Goal: Transaction & Acquisition: Purchase product/service

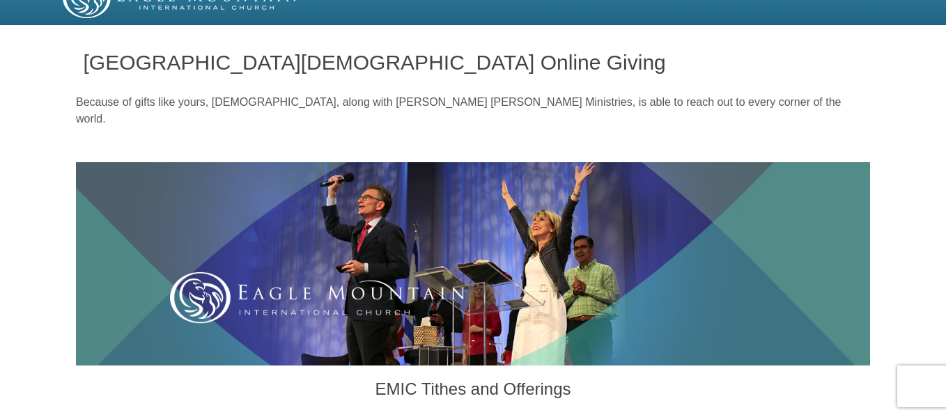
scroll to position [72, 0]
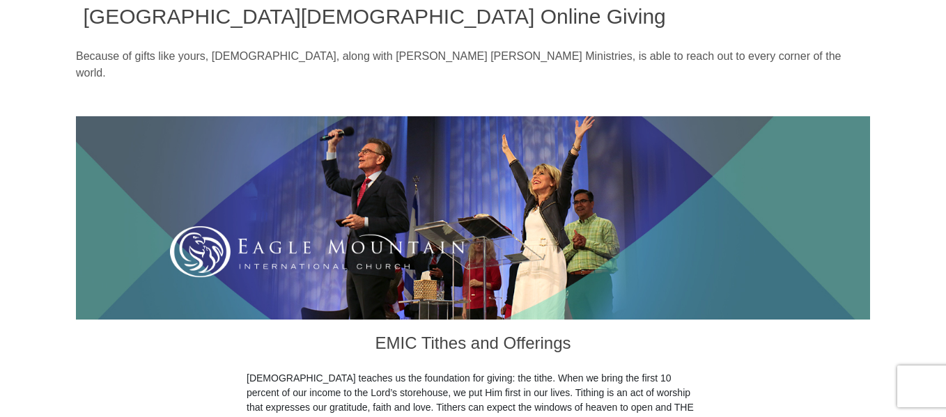
drag, startPoint x: 950, startPoint y: 24, endPoint x: 949, endPoint y: 89, distance: 64.8
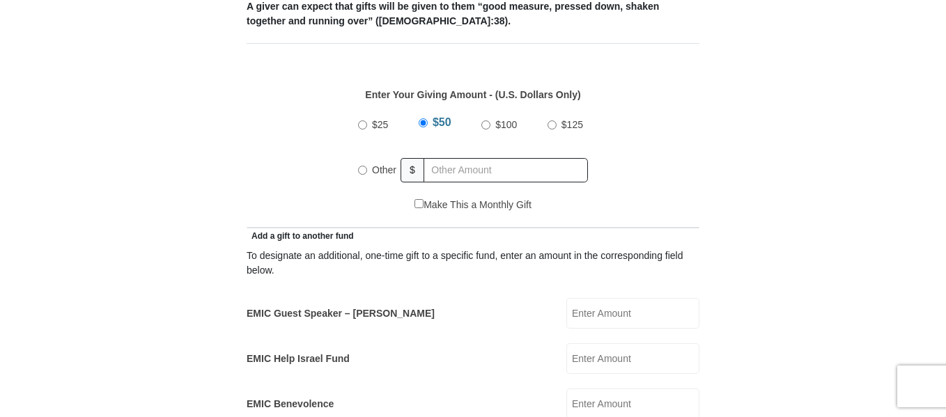
scroll to position [618, 0]
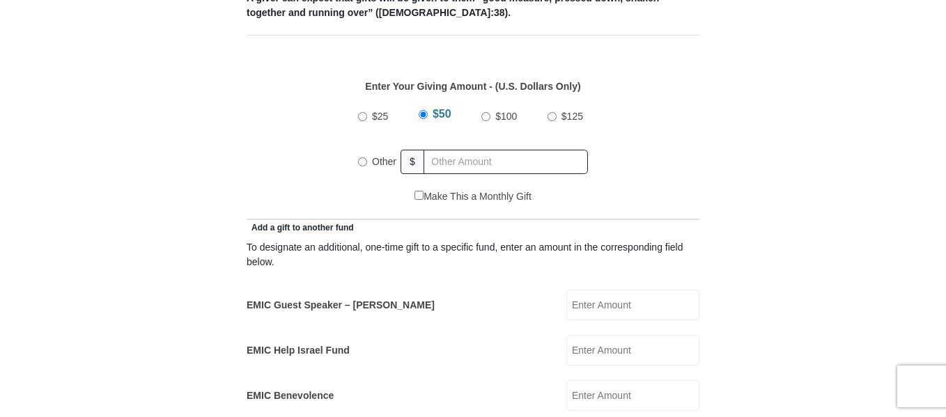
click at [359, 157] on input "Other" at bounding box center [362, 161] width 9 height 9
radio input "true"
type input "10.00"
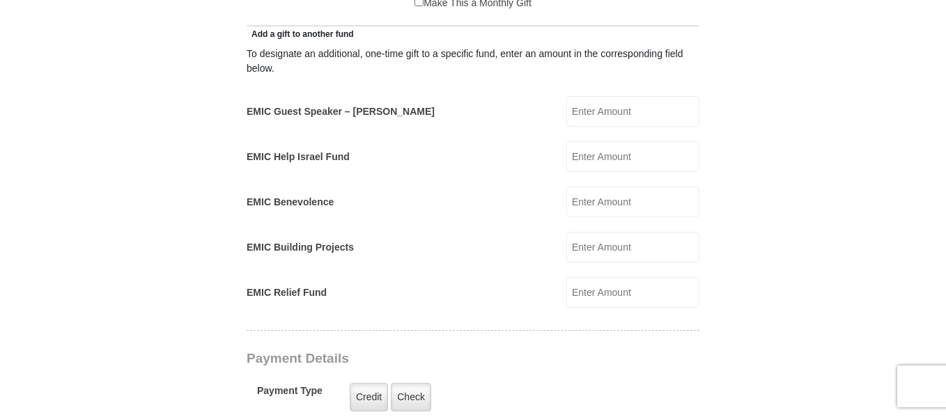
scroll to position [816, 0]
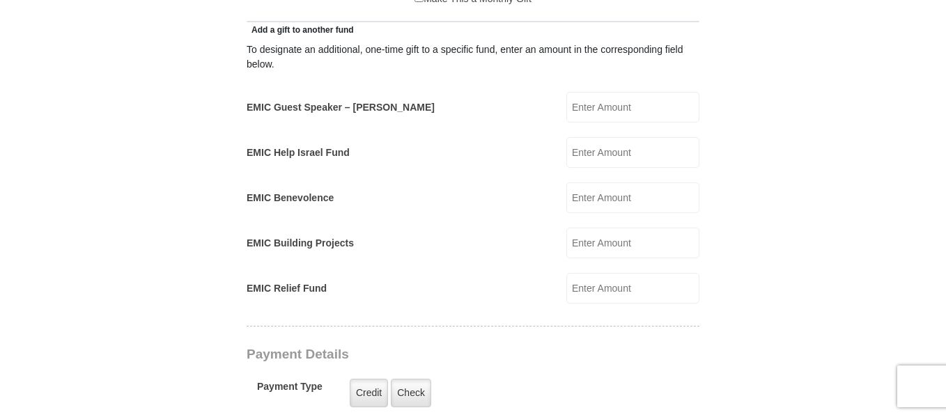
click at [601, 139] on input "EMIC Help Israel Fund" at bounding box center [632, 152] width 133 height 31
type input "15.00"
click at [861, 178] on form "Eagle Mountain International Church Online Giving Because of gifts like yours, …" at bounding box center [473, 270] width 794 height 2061
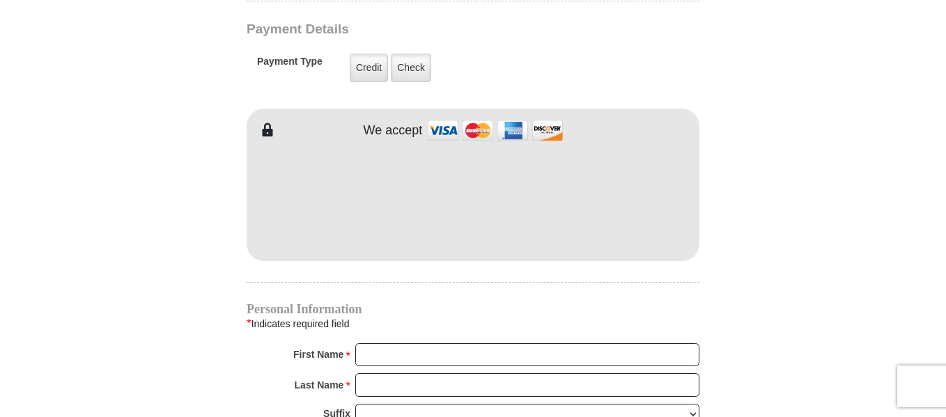
scroll to position [1146, 0]
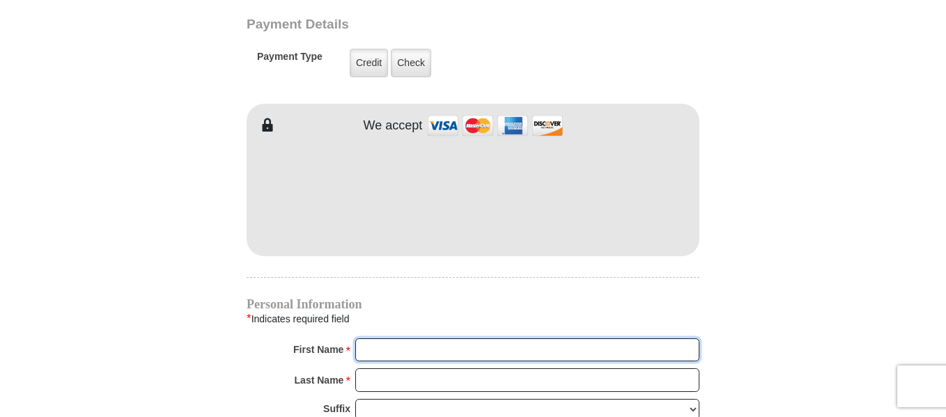
type input "Rita"
type input "Mackenhausen"
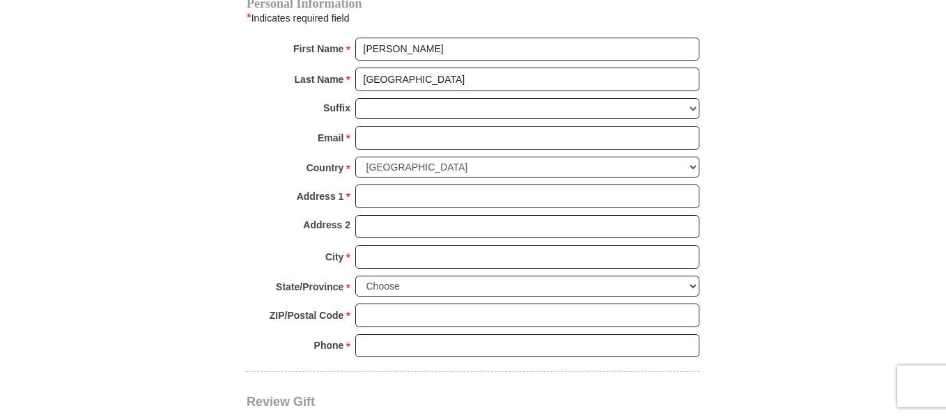
scroll to position [1451, 0]
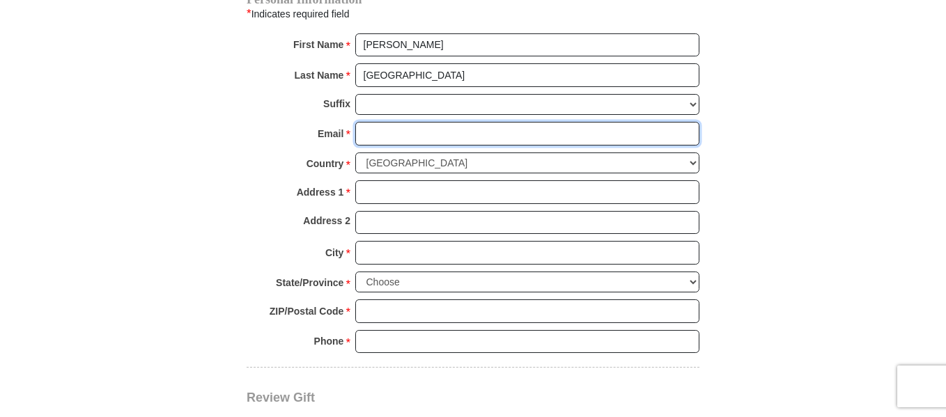
click at [427, 122] on input "Email *" at bounding box center [527, 134] width 344 height 24
type input "brie4d2day@yahoo.com"
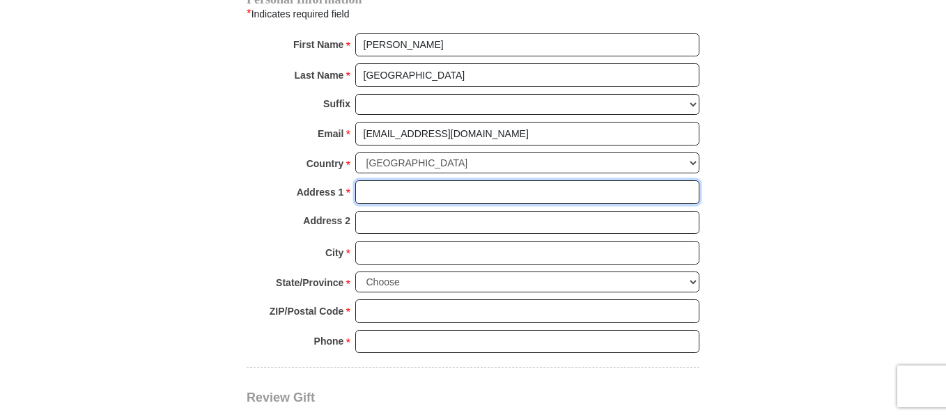
type input "106 4th Ave S"
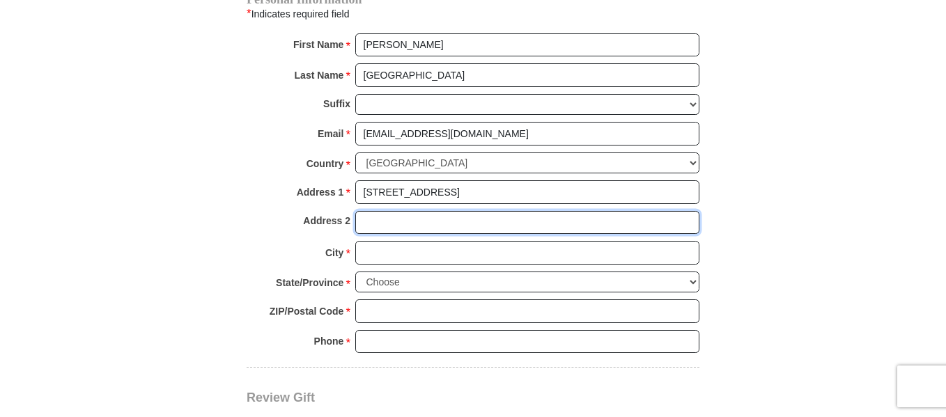
type input "apartment 102"
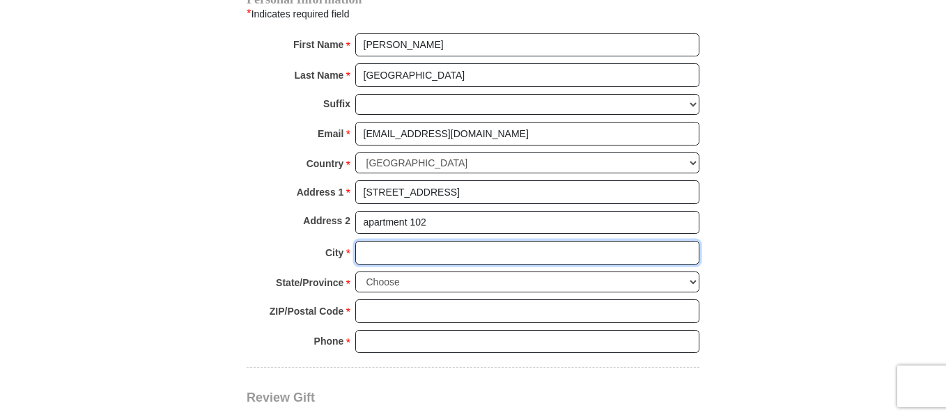
type input "Princeton"
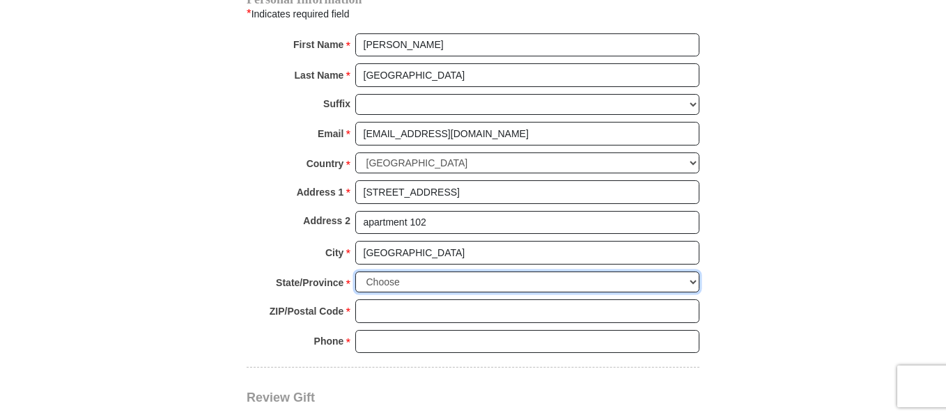
select select "MN"
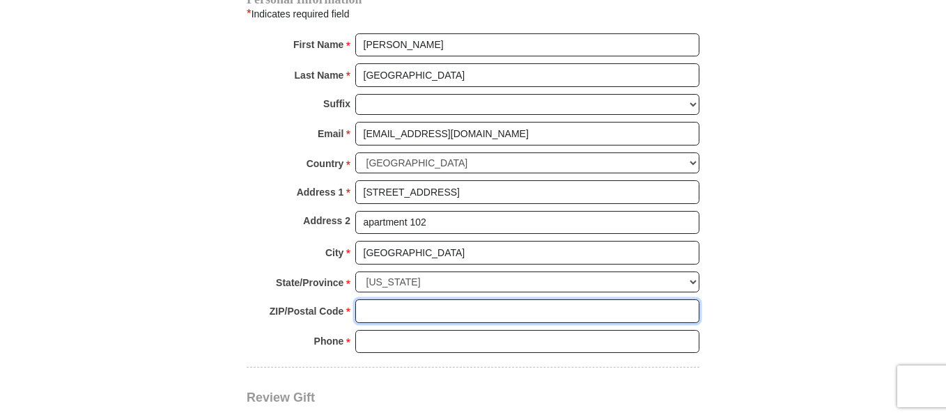
type input "55371"
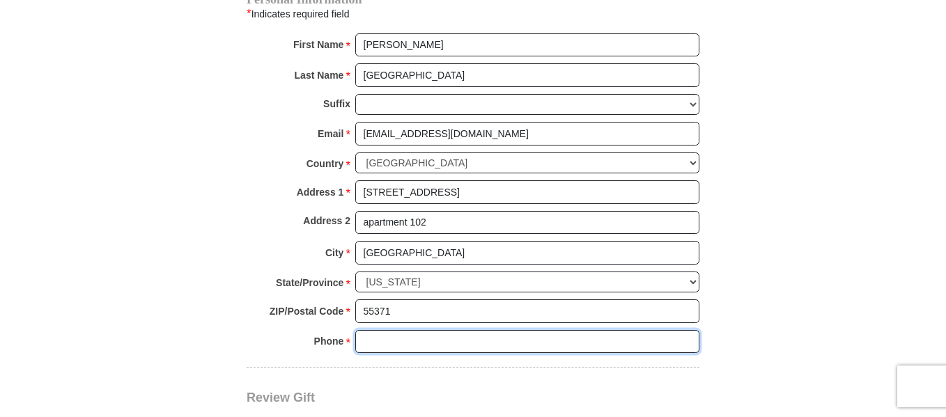
type input "3202479555"
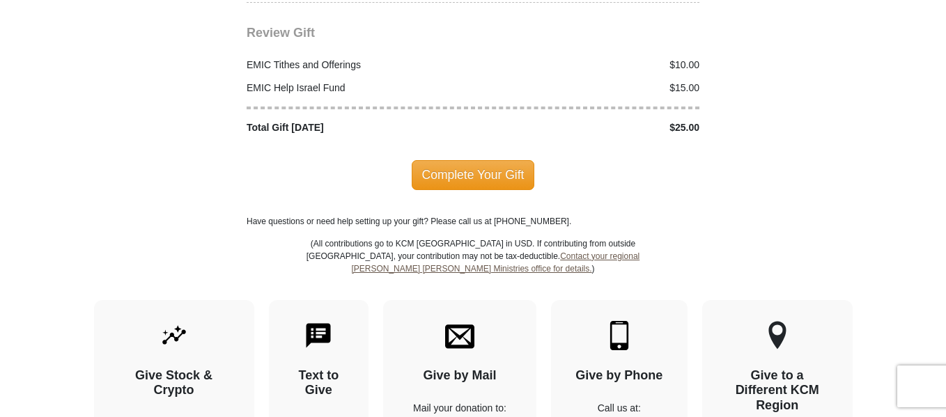
scroll to position [1820, 0]
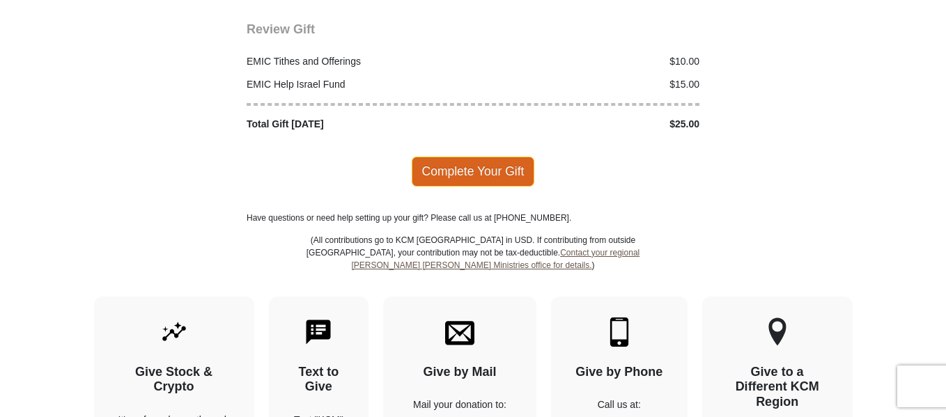
click at [460, 157] on span "Complete Your Gift" at bounding box center [473, 171] width 123 height 29
